Goal: Task Accomplishment & Management: Manage account settings

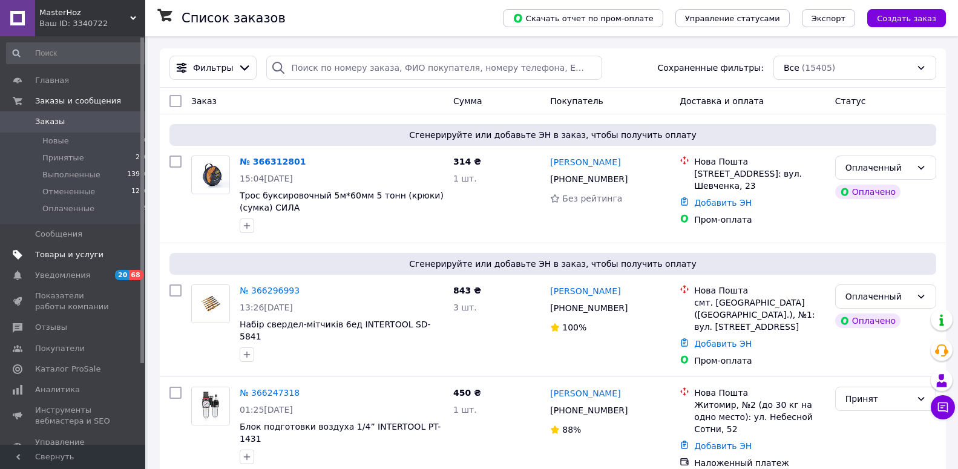
click at [59, 259] on span "Товары и услуги" at bounding box center [69, 254] width 68 height 11
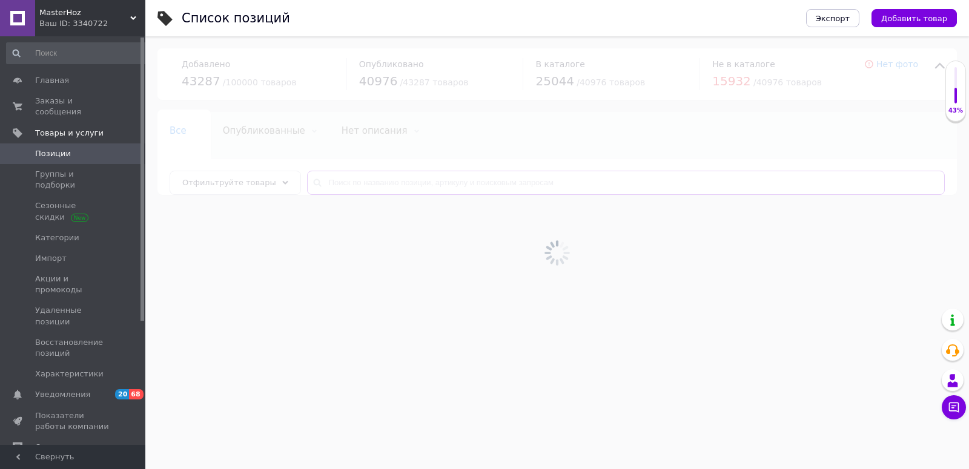
click at [358, 182] on input "text" at bounding box center [625, 183] width 637 height 24
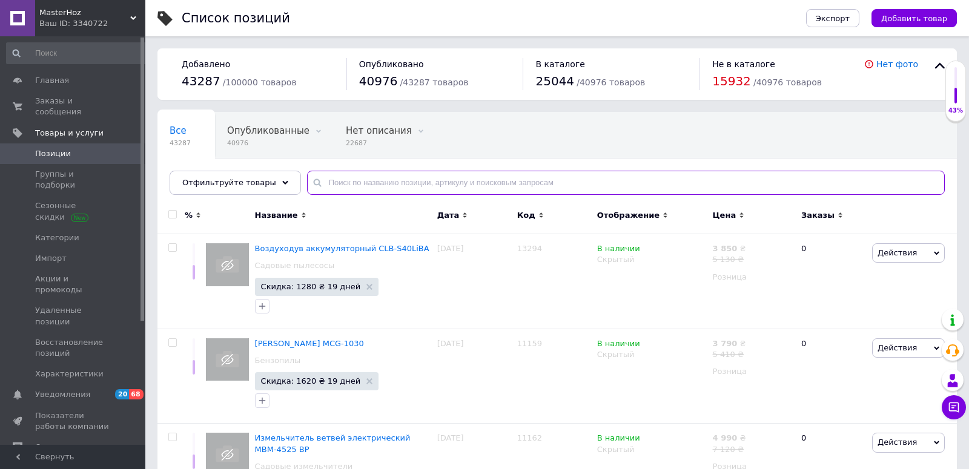
click at [358, 182] on input "text" at bounding box center [625, 183] width 637 height 24
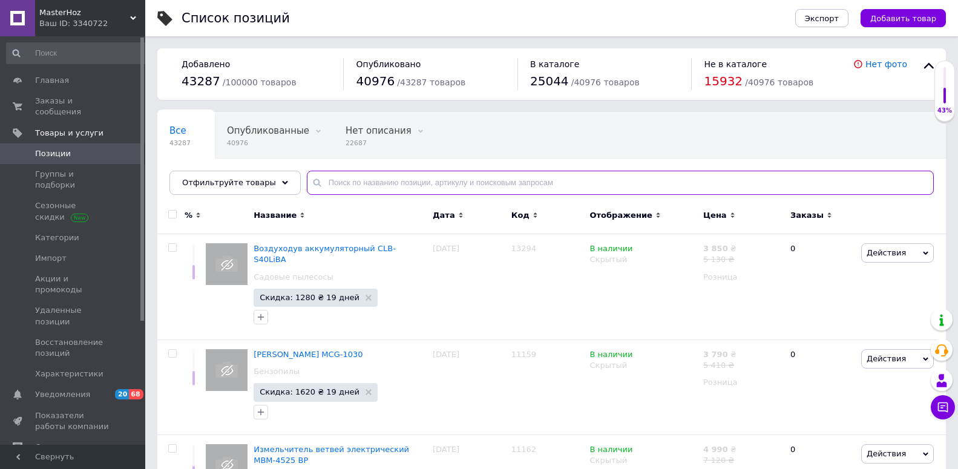
click at [358, 182] on input "text" at bounding box center [620, 183] width 627 height 24
paste input "852117"
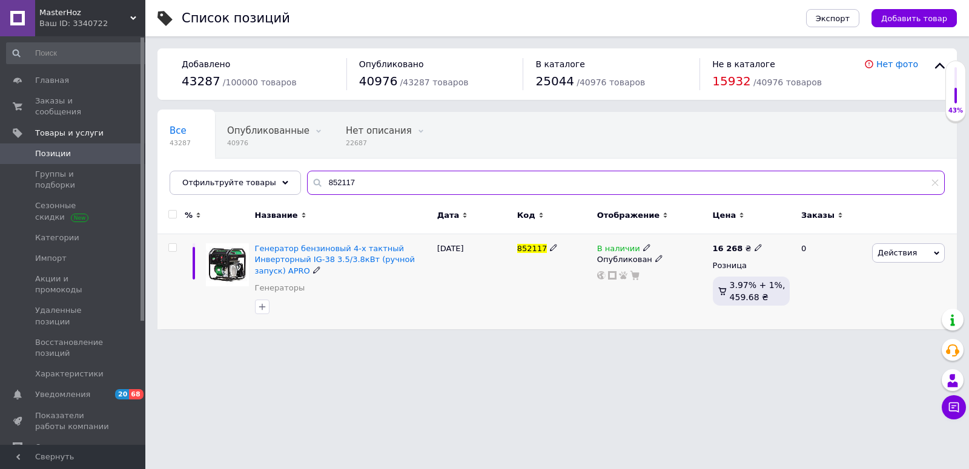
type input "852117"
click at [643, 248] on icon at bounding box center [646, 247] width 7 height 7
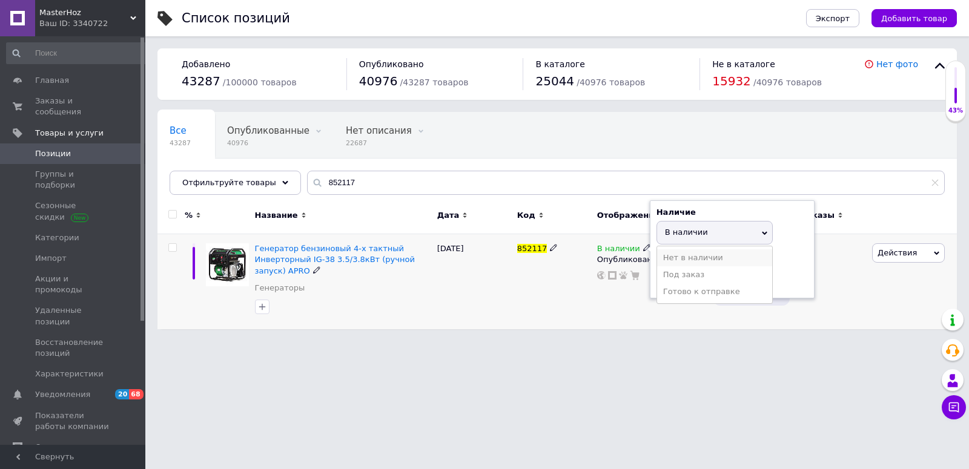
click at [670, 262] on li "Нет в наличии" at bounding box center [714, 257] width 115 height 17
click at [565, 264] on div "852117" at bounding box center [554, 281] width 80 height 95
click at [523, 312] on div "852117" at bounding box center [554, 281] width 80 height 95
